Goal: Task Accomplishment & Management: Use online tool/utility

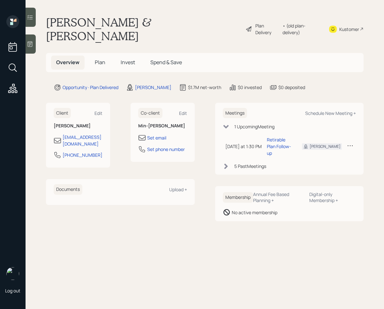
click at [324, 105] on div "Meetings Schedule New Meeting + 1 Upcoming Meeting [DATE] at 1:30 PM [DATE] 1:3…" at bounding box center [289, 139] width 149 height 72
click at [324, 110] on div "Schedule New Meeting +" at bounding box center [330, 113] width 51 height 6
select select "ef6b64e1-8f62-4a74-b865-a7df4b35b836"
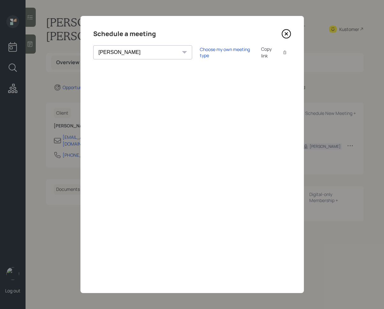
click at [293, 34] on div "Schedule a meeting [PERSON_NAME] [PERSON_NAME] [PERSON_NAME] [PERSON_NAME] [PER…" at bounding box center [191, 154] width 223 height 277
click at [287, 34] on icon at bounding box center [286, 34] width 10 height 10
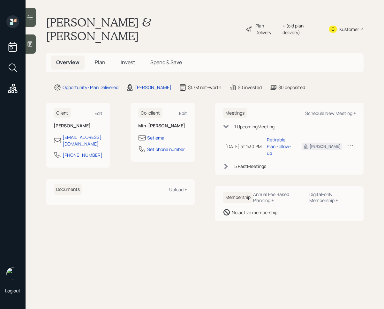
click at [262, 25] on div "Plan Delivery" at bounding box center [267, 28] width 24 height 13
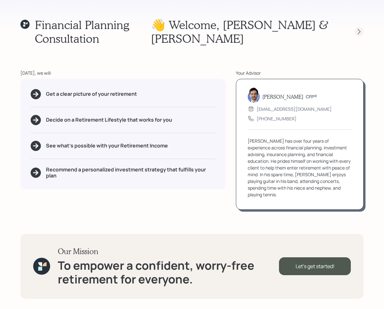
click at [356, 31] on icon at bounding box center [359, 31] width 6 height 6
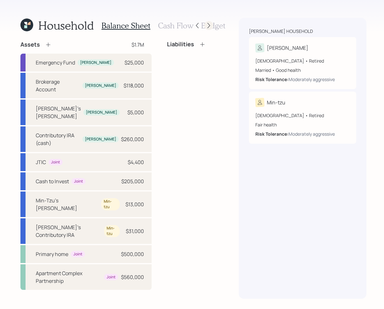
click at [207, 26] on icon at bounding box center [208, 25] width 6 height 6
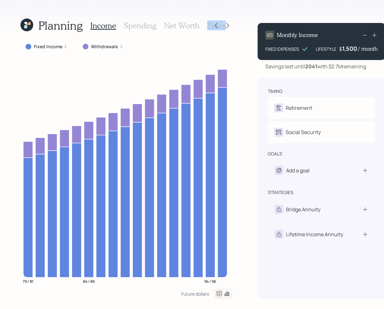
click at [207, 26] on h3 "Taxes" at bounding box center [216, 25] width 19 height 9
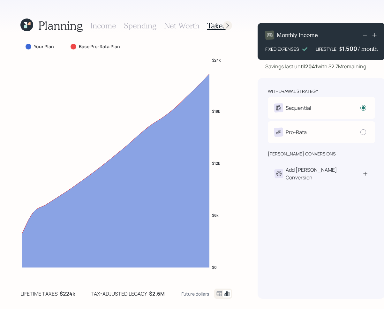
click at [226, 26] on icon at bounding box center [227, 25] width 3 height 5
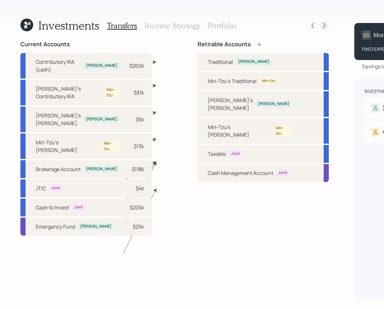
click at [320, 25] on div at bounding box center [324, 25] width 9 height 9
